Goal: Task Accomplishment & Management: Manage account settings

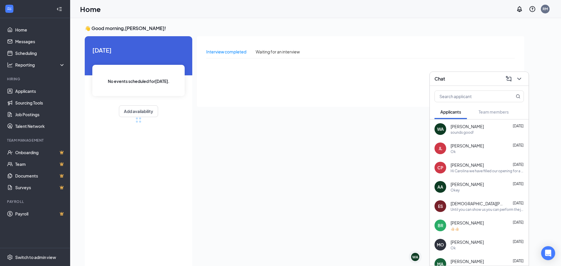
click at [520, 79] on div "Chat" at bounding box center [478, 79] width 99 height 14
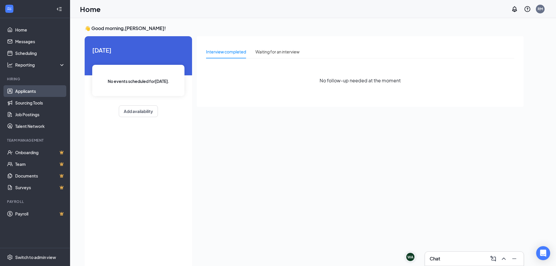
click at [25, 89] on link "Applicants" at bounding box center [40, 91] width 50 height 12
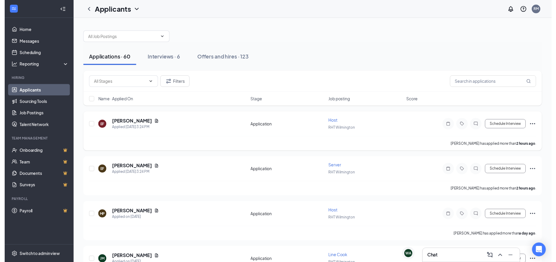
scroll to position [29, 0]
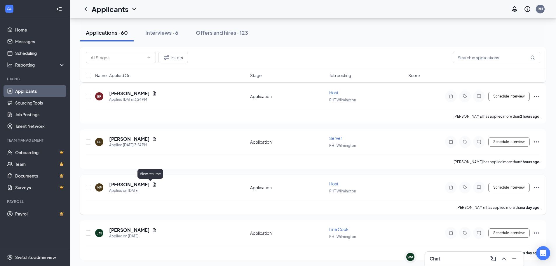
click at [152, 185] on icon "Document" at bounding box center [154, 184] width 5 height 5
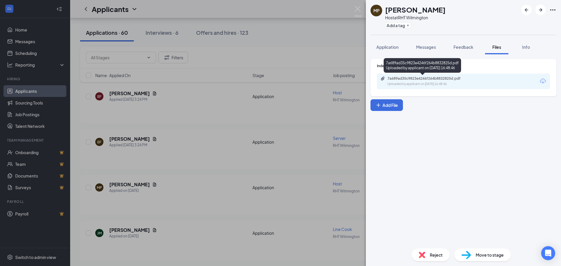
click at [405, 80] on div "7a689ad35c9823e4246f264b8832825d.pdf" at bounding box center [428, 78] width 82 height 5
click at [269, 39] on div "MP [PERSON_NAME] Host at RHT Wilmington Add a tag Application Messages Feedback…" at bounding box center [280, 133] width 561 height 266
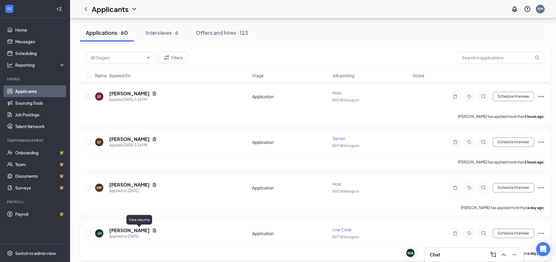
click at [152, 229] on icon "Document" at bounding box center [154, 230] width 5 height 5
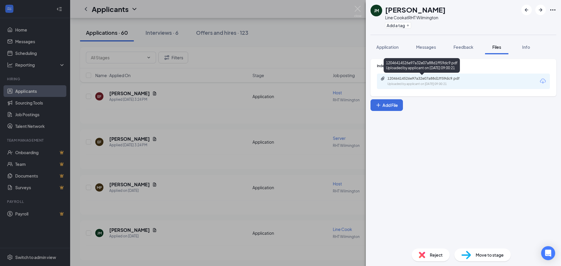
click at [404, 80] on div "12046414526e97a32e07a88d1ff59dc9.pdf" at bounding box center [428, 78] width 82 height 5
click at [266, 19] on div "[PERSON_NAME] Line [PERSON_NAME] at RHT Wilmington Add a tag Application Messag…" at bounding box center [280, 133] width 561 height 266
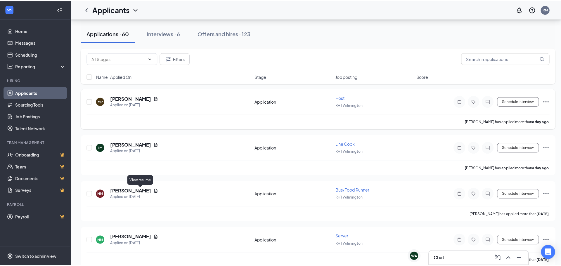
scroll to position [88, 0]
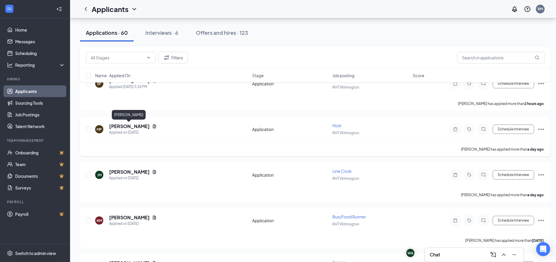
click at [122, 125] on h5 "[PERSON_NAME]" at bounding box center [129, 126] width 41 height 6
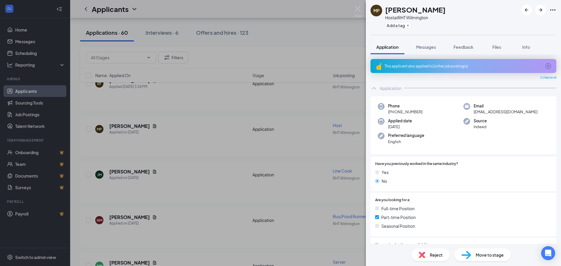
click at [484, 254] on span "Move to stage" at bounding box center [489, 255] width 28 height 6
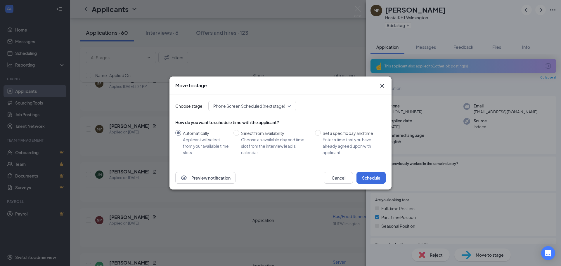
click at [260, 101] on div "Phone Screen Scheduled (next stage)" at bounding box center [252, 106] width 88 height 11
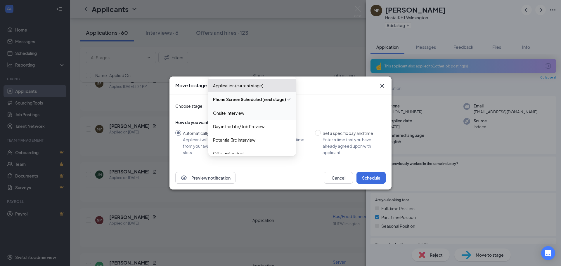
click at [243, 110] on span "Onsite Interview" at bounding box center [228, 113] width 31 height 6
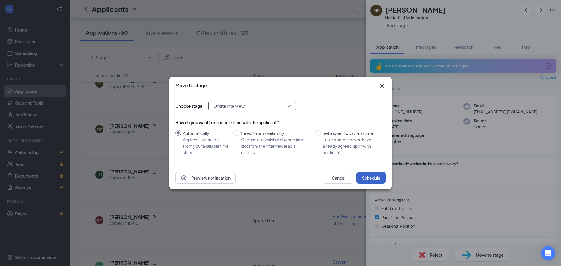
click at [366, 178] on button "Schedule" at bounding box center [370, 178] width 29 height 12
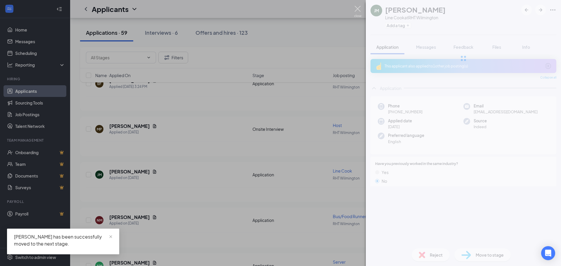
click at [357, 9] on img at bounding box center [357, 11] width 7 height 11
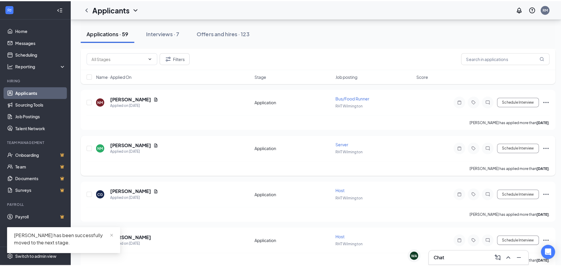
scroll to position [175, 0]
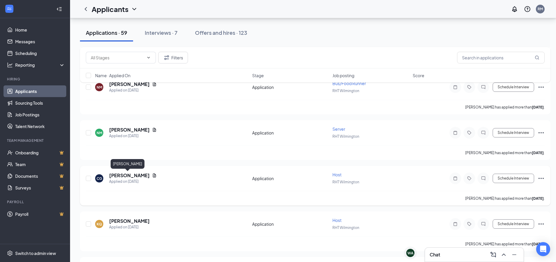
click at [125, 173] on h5 "[PERSON_NAME]" at bounding box center [129, 175] width 41 height 6
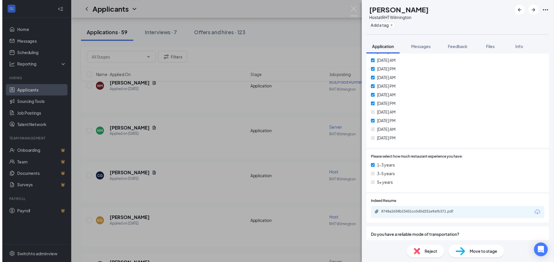
scroll to position [234, 0]
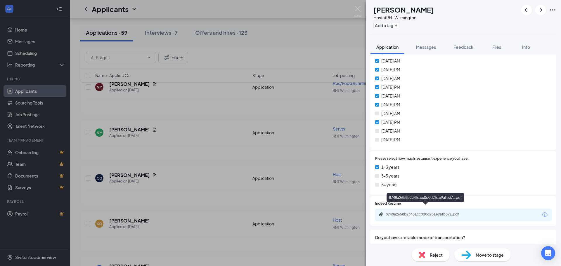
click at [407, 212] on div "8748a2658b23451cc0d0d251e9afb371.pdf" at bounding box center [426, 214] width 82 height 5
click at [357, 9] on img at bounding box center [357, 11] width 7 height 11
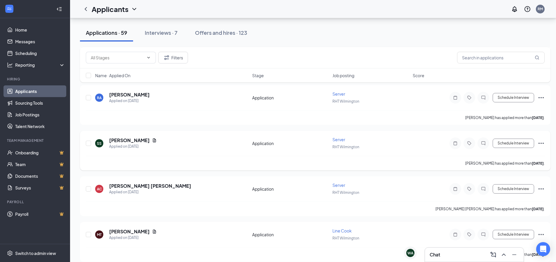
scroll to position [467, 0]
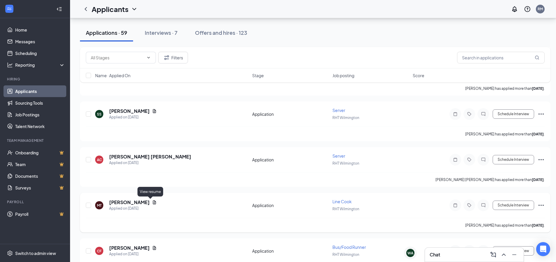
click at [152, 201] on icon "Document" at bounding box center [154, 202] width 5 height 5
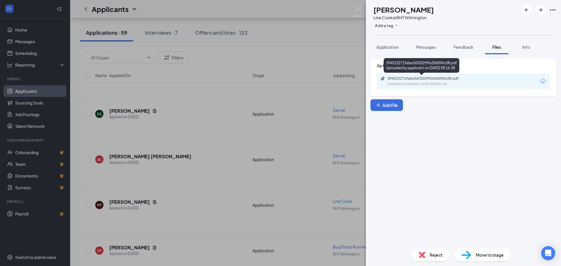
click at [391, 84] on div "Uploaded by applicant on [DATE] 08:16:38" at bounding box center [431, 84] width 88 height 5
click at [271, 43] on div "MT [PERSON_NAME] Line Cook at RHT Wilmington Add a tag Application Messages Fee…" at bounding box center [280, 133] width 561 height 266
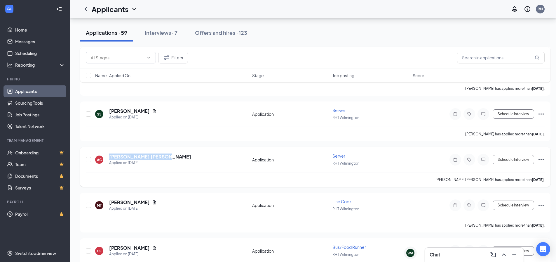
drag, startPoint x: 166, startPoint y: 157, endPoint x: 102, endPoint y: 160, distance: 63.4
click at [102, 160] on div "AC [PERSON_NAME] [PERSON_NAME] Applied on [DATE]" at bounding box center [172, 159] width 154 height 12
click at [188, 165] on div "AC [PERSON_NAME] [PERSON_NAME] Applied on [DATE]" at bounding box center [172, 159] width 154 height 12
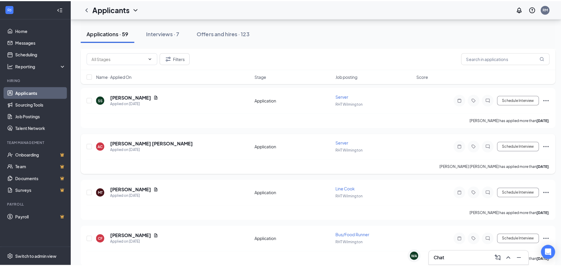
scroll to position [496, 0]
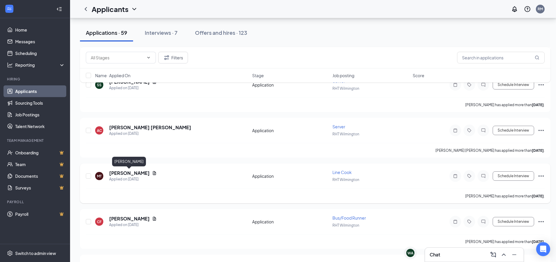
click at [137, 173] on h5 "[PERSON_NAME]" at bounding box center [129, 173] width 41 height 6
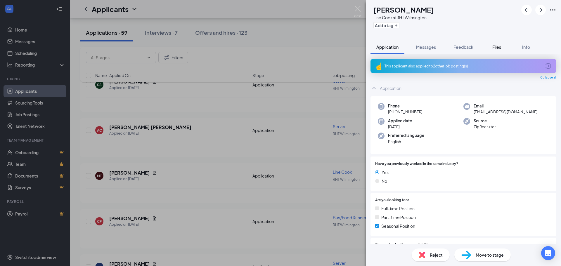
click at [500, 42] on button "Files" at bounding box center [496, 47] width 23 height 15
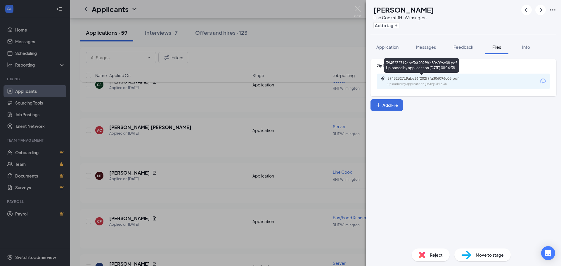
click at [461, 77] on div "3945232719abe36f202f9fa306096c08.pdf" at bounding box center [428, 78] width 82 height 5
click at [356, 9] on img at bounding box center [357, 11] width 7 height 11
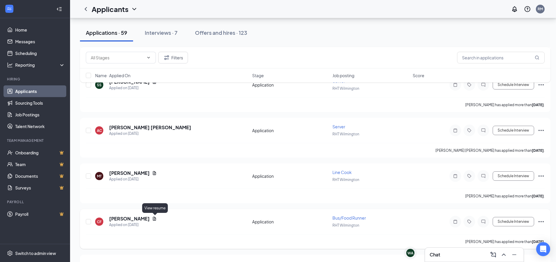
click at [154, 220] on icon "Document" at bounding box center [154, 218] width 3 height 4
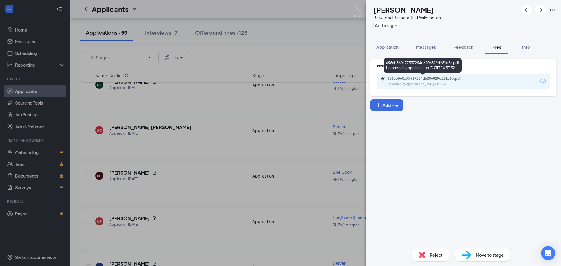
click at [420, 82] on div "Uploaded by applicant on [DATE] 18:57:52" at bounding box center [431, 84] width 88 height 5
click at [389, 46] on span "Application" at bounding box center [387, 46] width 22 height 5
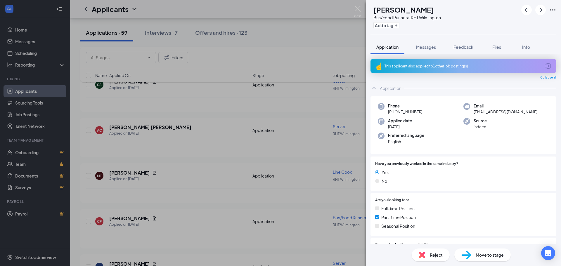
click at [490, 254] on span "Move to stage" at bounding box center [489, 255] width 28 height 6
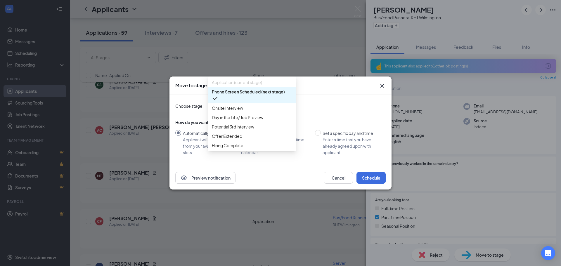
click at [267, 102] on div "Phone Screen Scheduled (next stage) 3459850 3459842 3459851 Application (curren…" at bounding box center [252, 106] width 88 height 11
click at [253, 111] on span "Onsite Interview" at bounding box center [252, 108] width 81 height 6
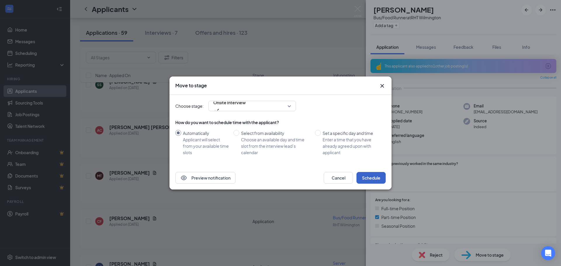
click at [380, 174] on button "Schedule" at bounding box center [370, 178] width 29 height 12
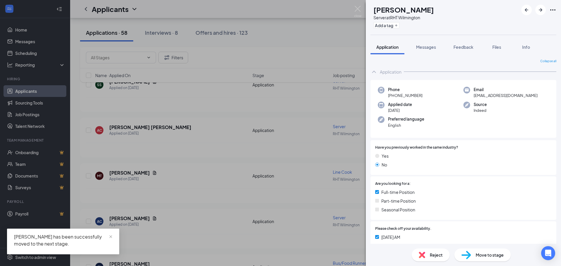
click at [486, 256] on span "Move to stage" at bounding box center [489, 255] width 28 height 6
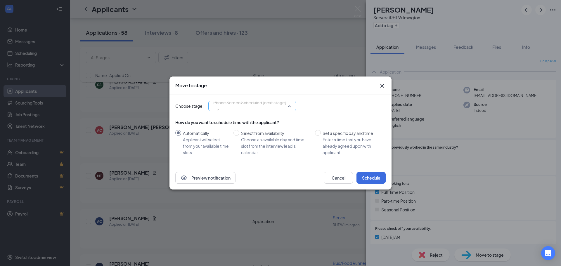
click at [269, 107] on div "Phone Screen Scheduled (next stage) 3459829 3459828 3459830 Application (curren…" at bounding box center [252, 106] width 88 height 11
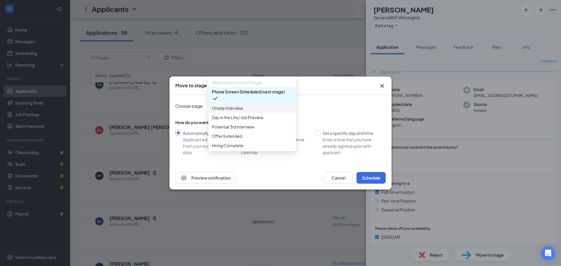
click at [259, 111] on span "Onsite Interview" at bounding box center [252, 108] width 81 height 6
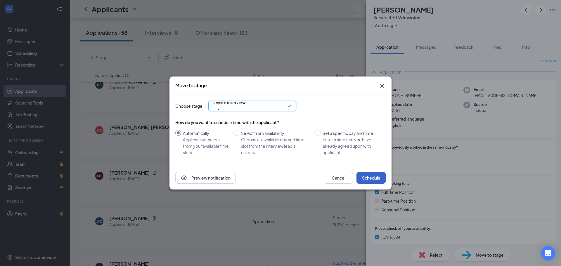
click at [373, 179] on button "Schedule" at bounding box center [370, 178] width 29 height 12
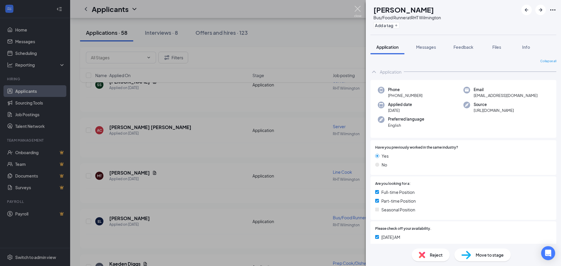
click at [359, 10] on img at bounding box center [357, 11] width 7 height 11
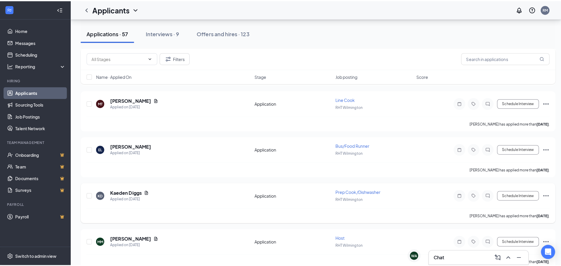
scroll to position [584, 0]
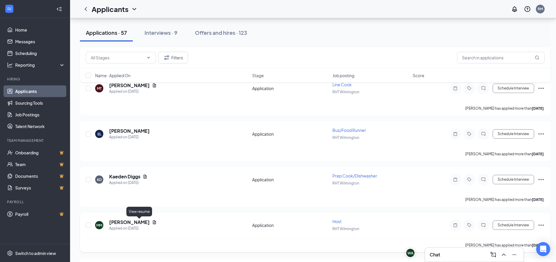
click at [153, 222] on icon "Document" at bounding box center [154, 222] width 3 height 4
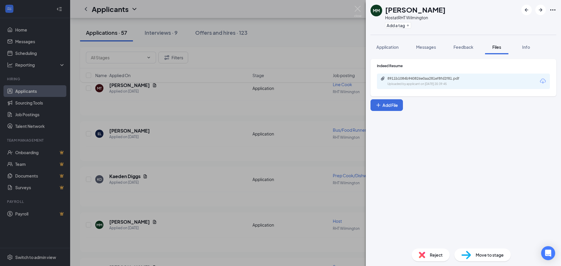
click at [417, 75] on div "8911b1084b940826e0aa281ef8fd2f81.pdf Uploaded by applicant on [DATE] 20:39:45" at bounding box center [463, 81] width 173 height 15
click at [413, 81] on div "8911b1084b940826e0aa281ef8fd2f81.pdf Uploaded by applicant on [DATE] 20:39:45" at bounding box center [427, 81] width 95 height 10
